Goal: Communication & Community: Answer question/provide support

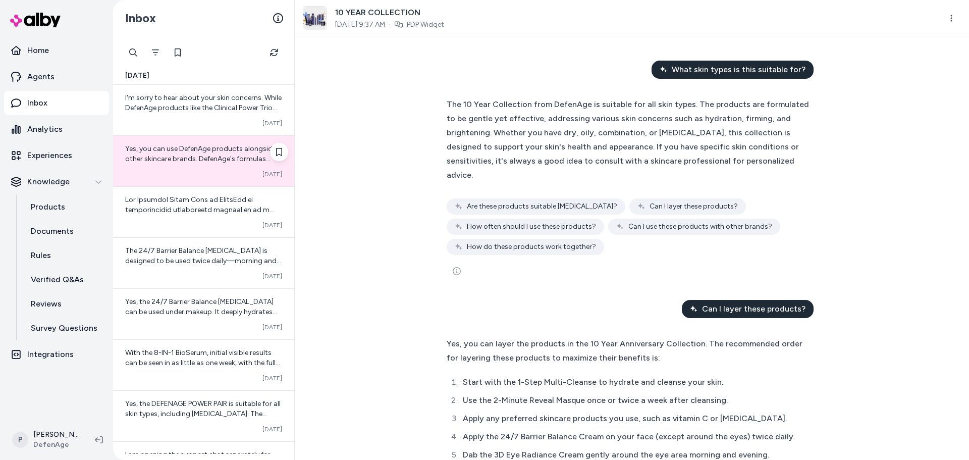
scroll to position [528, 0]
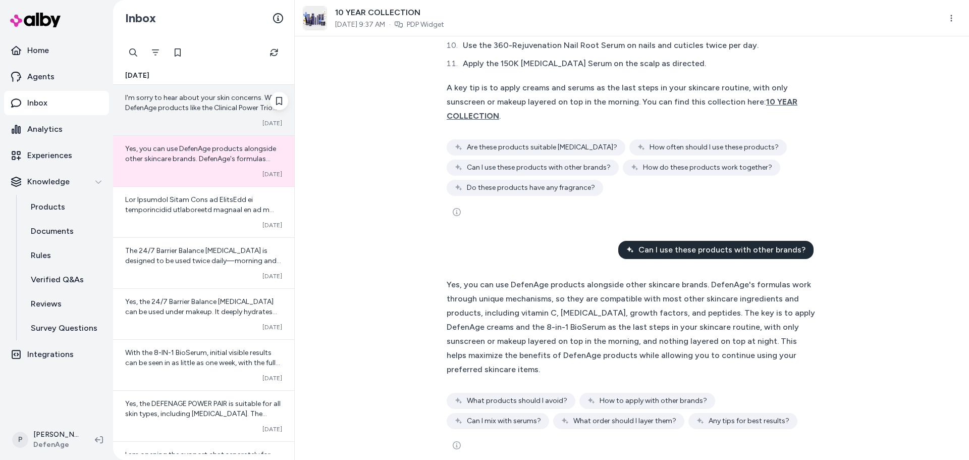
click at [171, 116] on div "I'm sorry to hear about your skin concerns. While DefenAge products like the Cl…" at bounding box center [203, 110] width 181 height 50
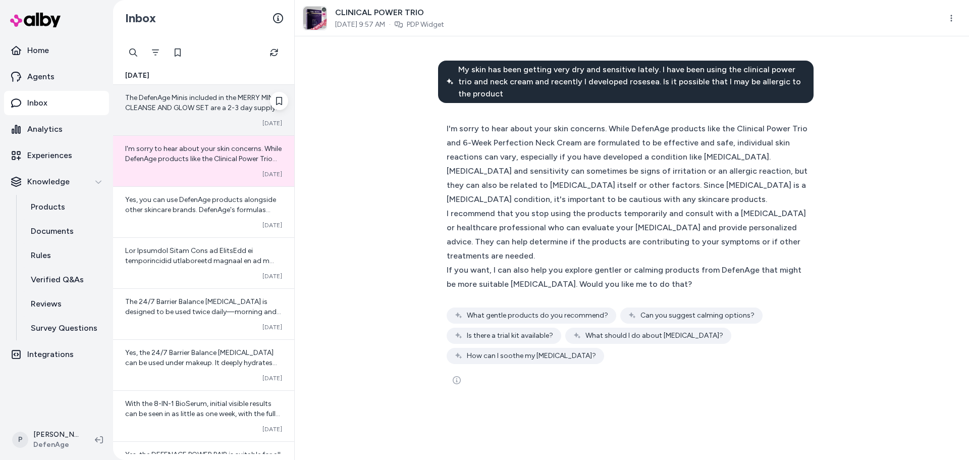
click at [216, 112] on span "The DefenAge Minis included in the MERRY MINIS CLEANSE AND GLOW SET are a 2-3 d…" at bounding box center [202, 173] width 155 height 160
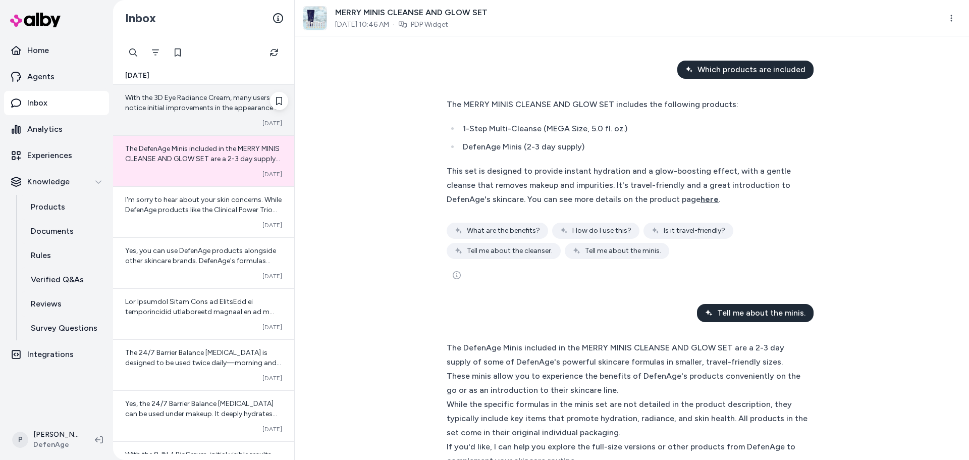
click at [218, 114] on div "With the 3D Eye Radiance Cream, many users notice initial improvements in the a…" at bounding box center [203, 110] width 181 height 50
